Goal: Transaction & Acquisition: Obtain resource

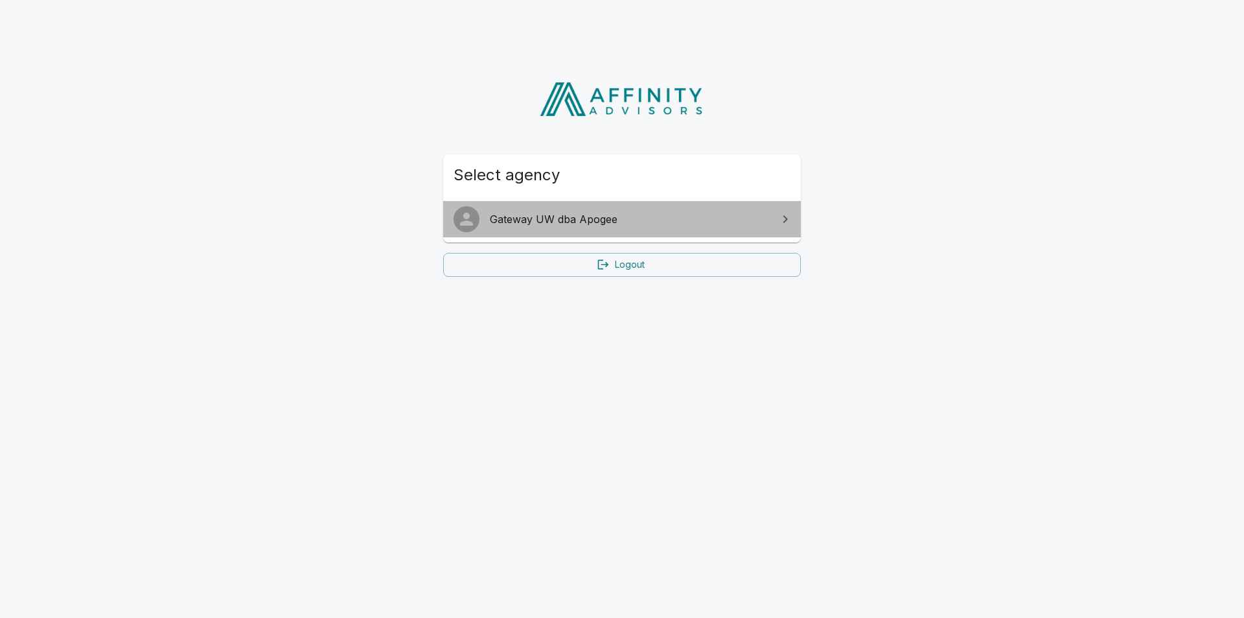
click at [634, 233] on link "Gateway UW dba Apogee" at bounding box center [622, 219] width 358 height 36
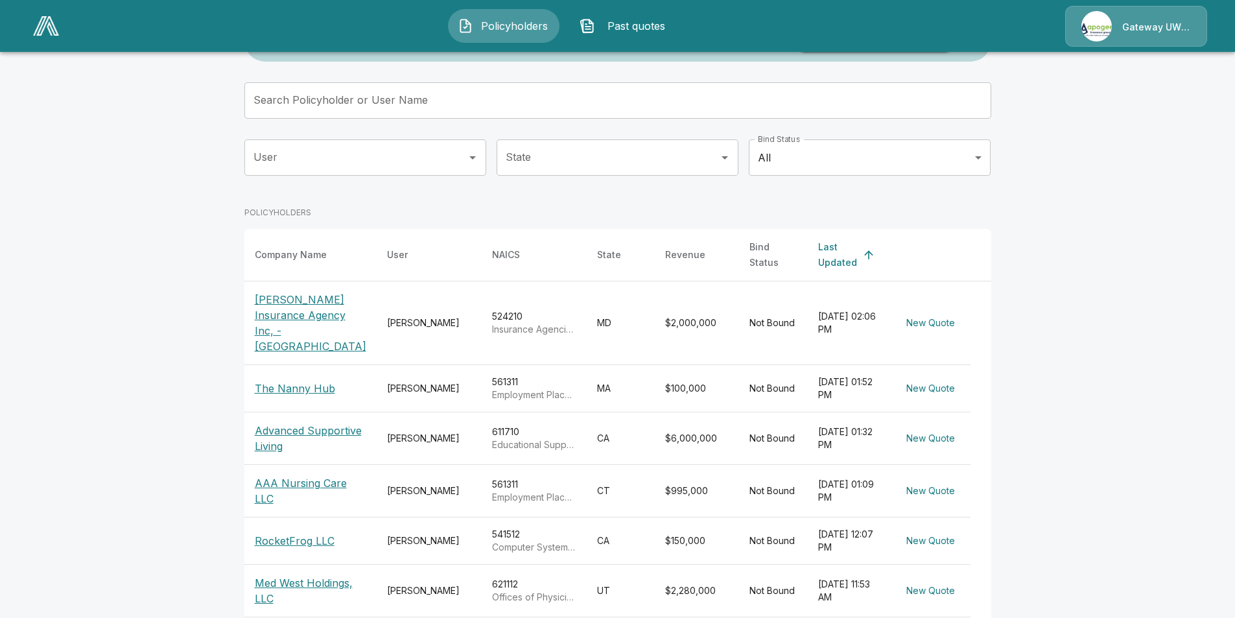
scroll to position [130, 0]
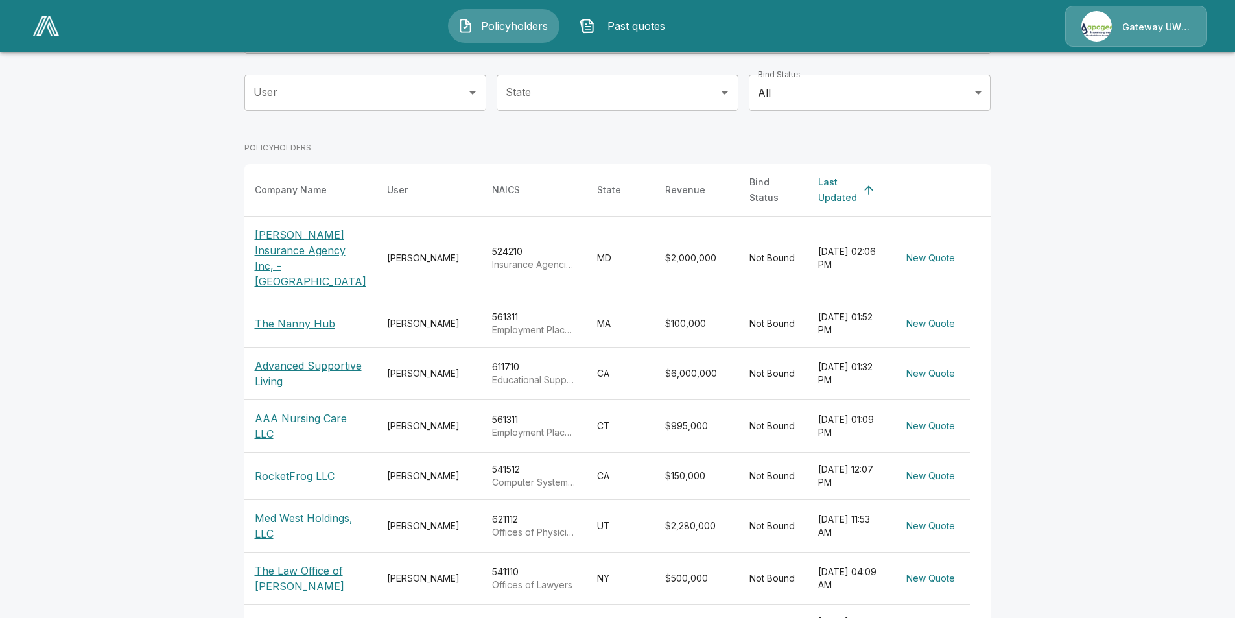
click at [310, 316] on p "The Nanny Hub" at bounding box center [295, 324] width 80 height 16
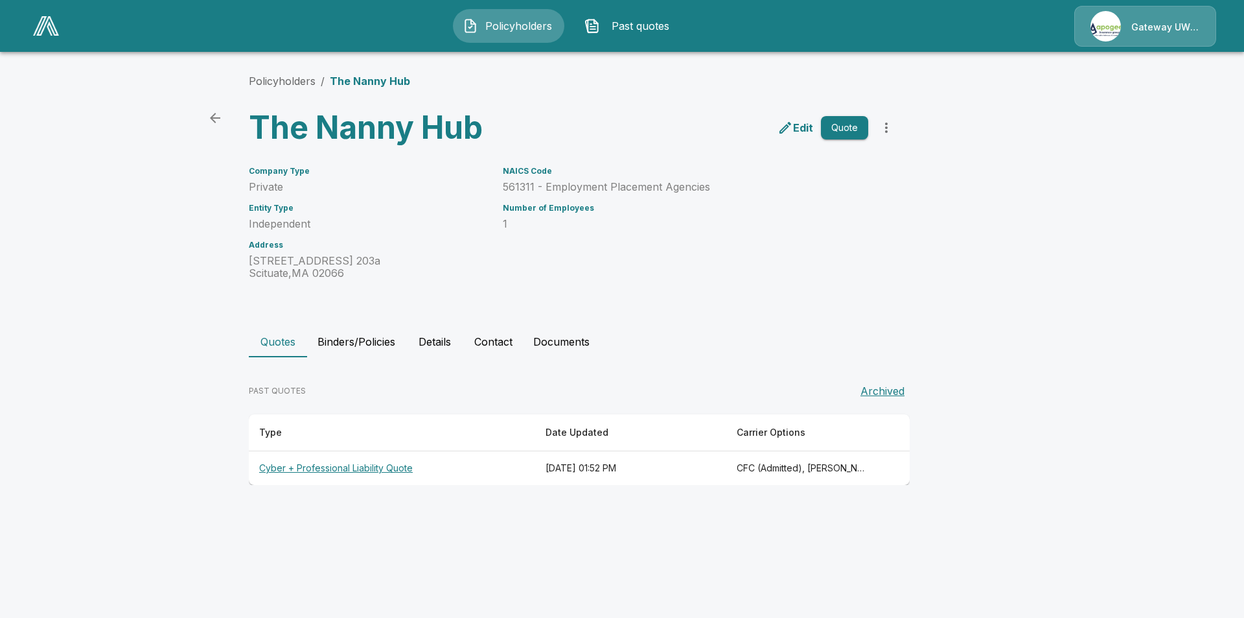
click at [683, 466] on th "[DATE] 01:52 PM" at bounding box center [631, 468] width 192 height 34
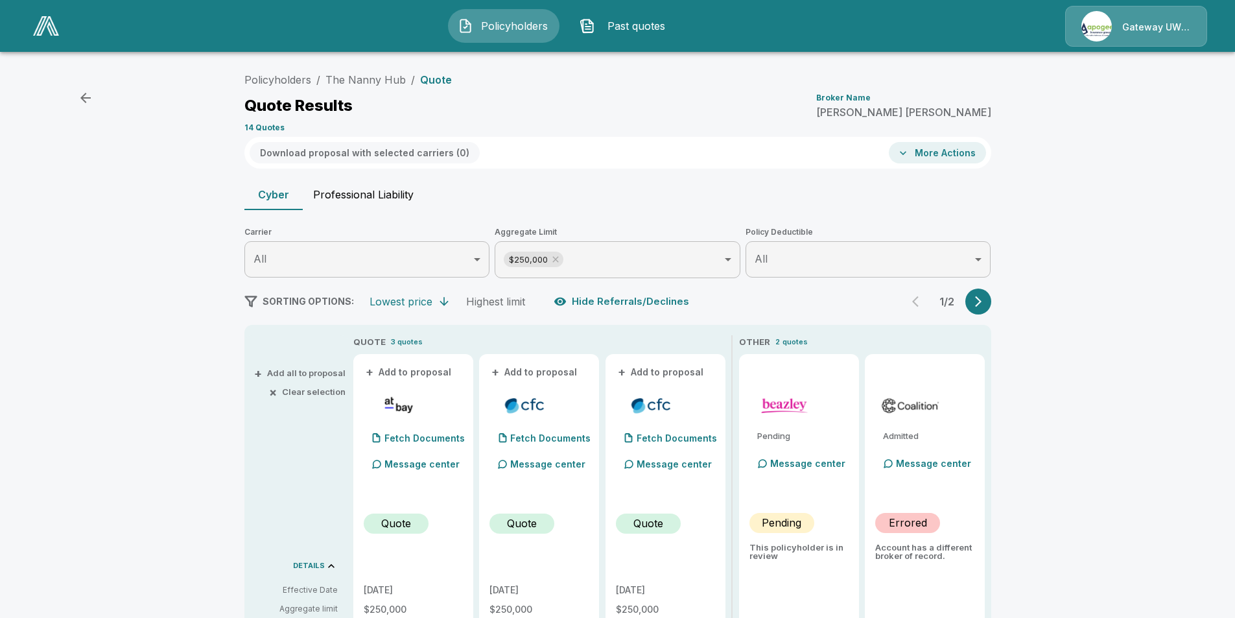
click at [371, 194] on button "Professional Liability" at bounding box center [363, 194] width 121 height 31
type input "*******"
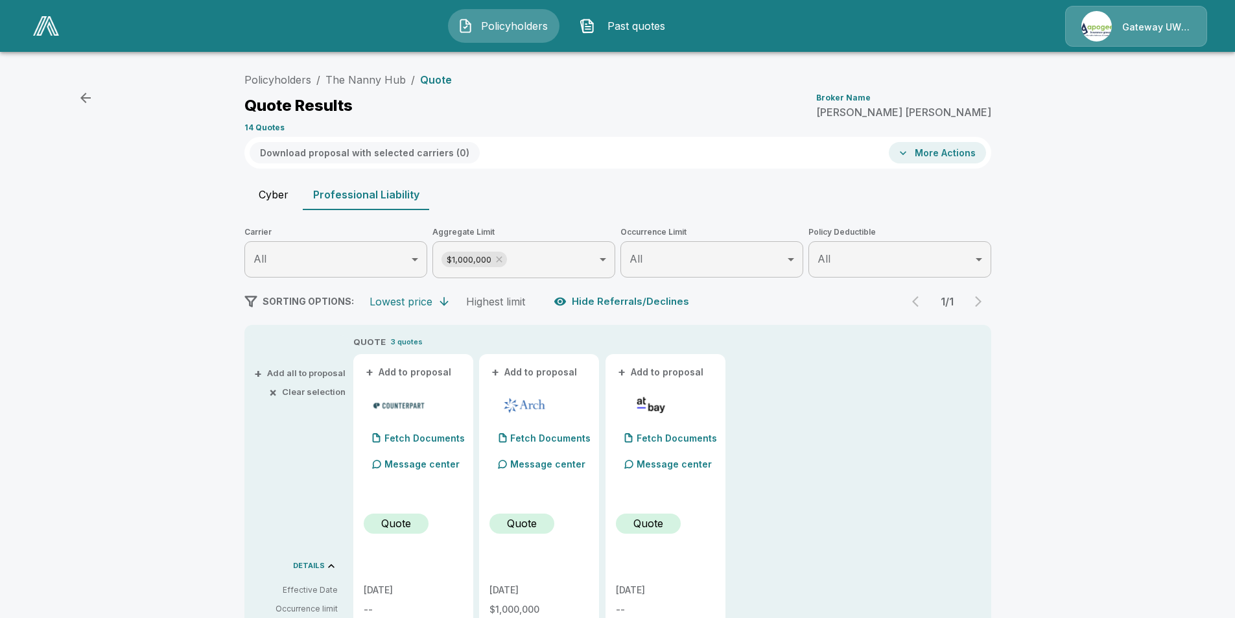
click at [959, 149] on button "More Actions" at bounding box center [937, 152] width 97 height 21
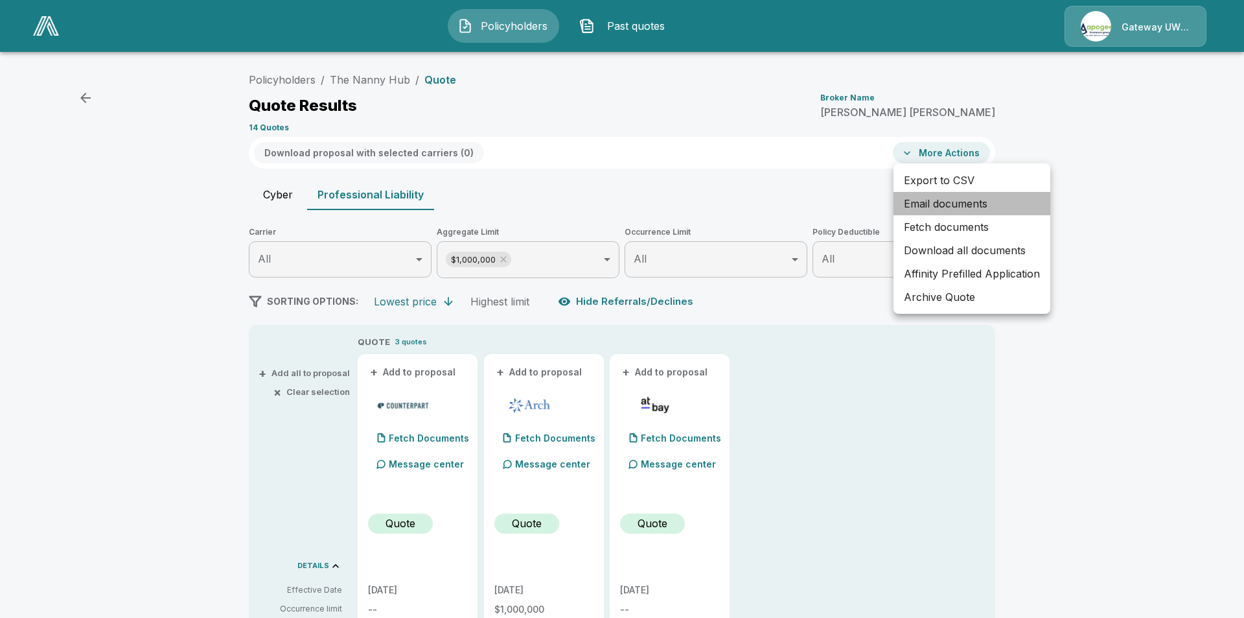
click at [930, 205] on li "Email documents" at bounding box center [972, 203] width 157 height 23
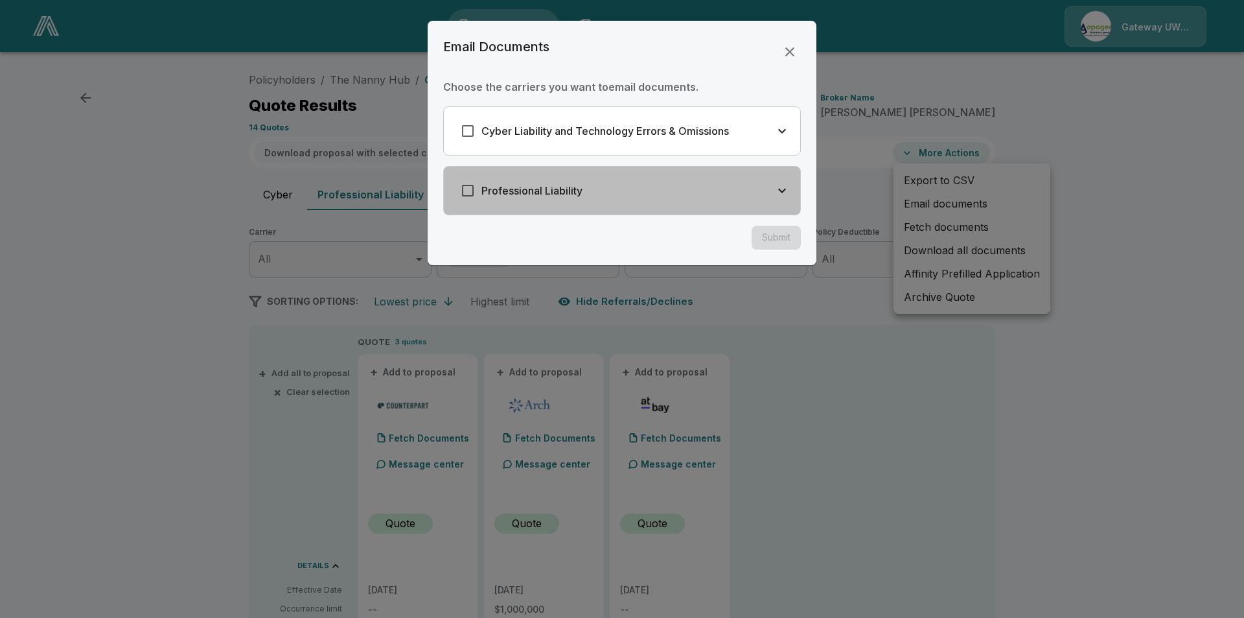
click at [786, 194] on icon "button" at bounding box center [783, 191] width 16 height 16
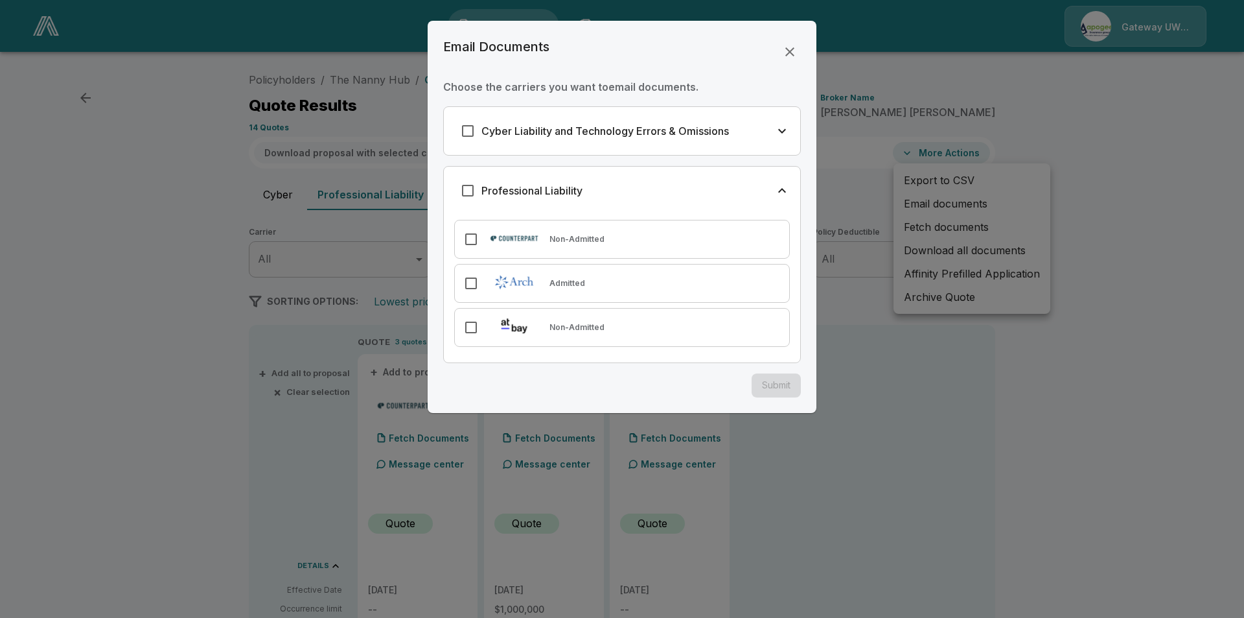
click at [572, 289] on div "Admitted" at bounding box center [622, 283] width 336 height 39
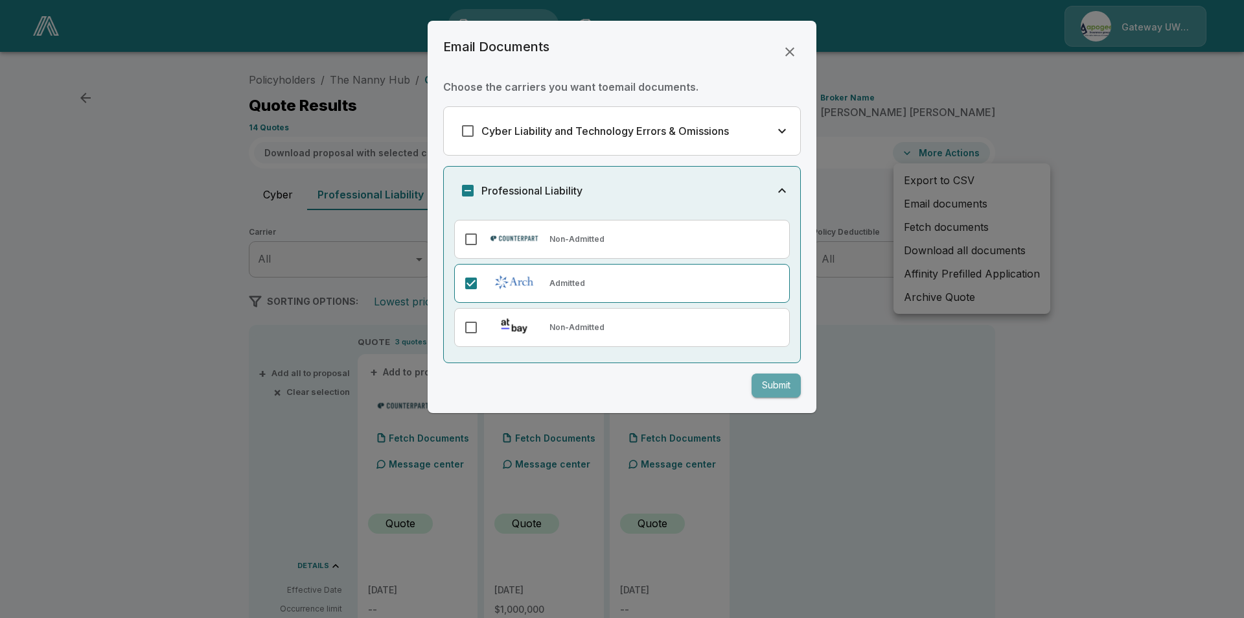
click at [778, 384] on button "Submit" at bounding box center [776, 385] width 49 height 24
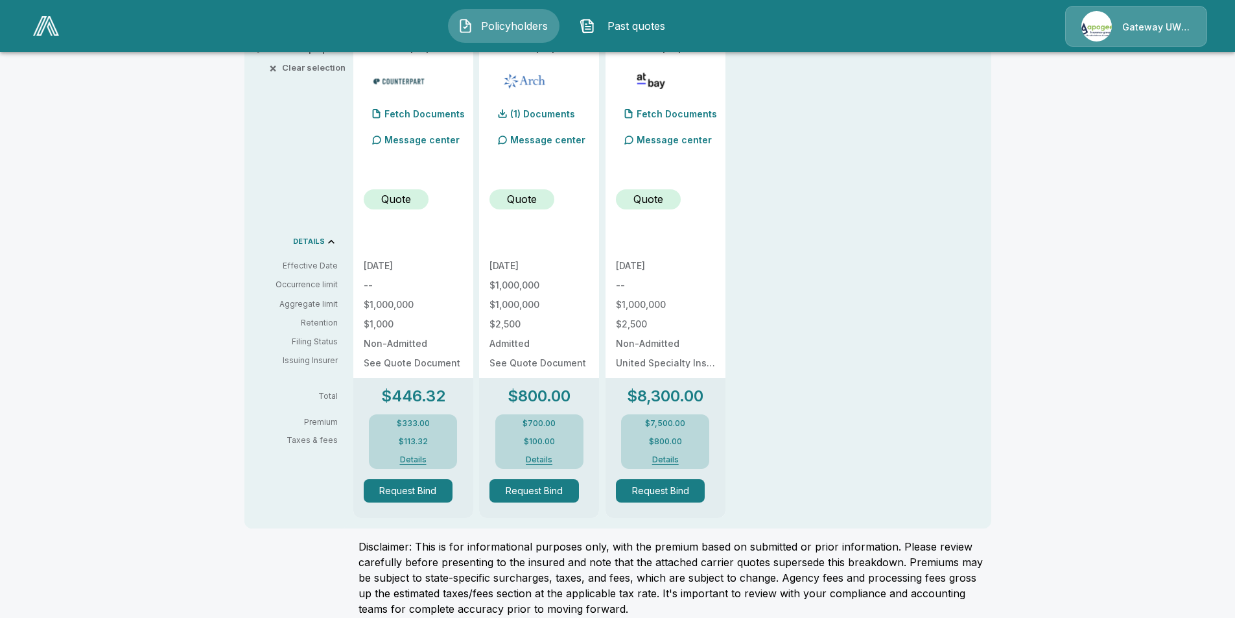
scroll to position [338, 0]
